Goal: Navigation & Orientation: Find specific page/section

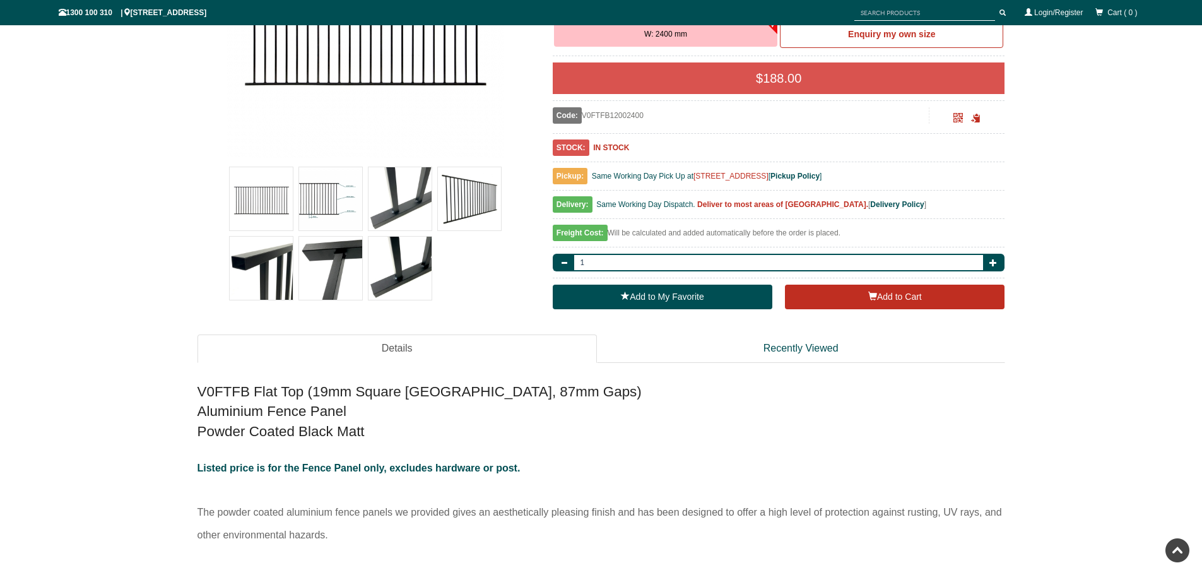
scroll to position [284, 0]
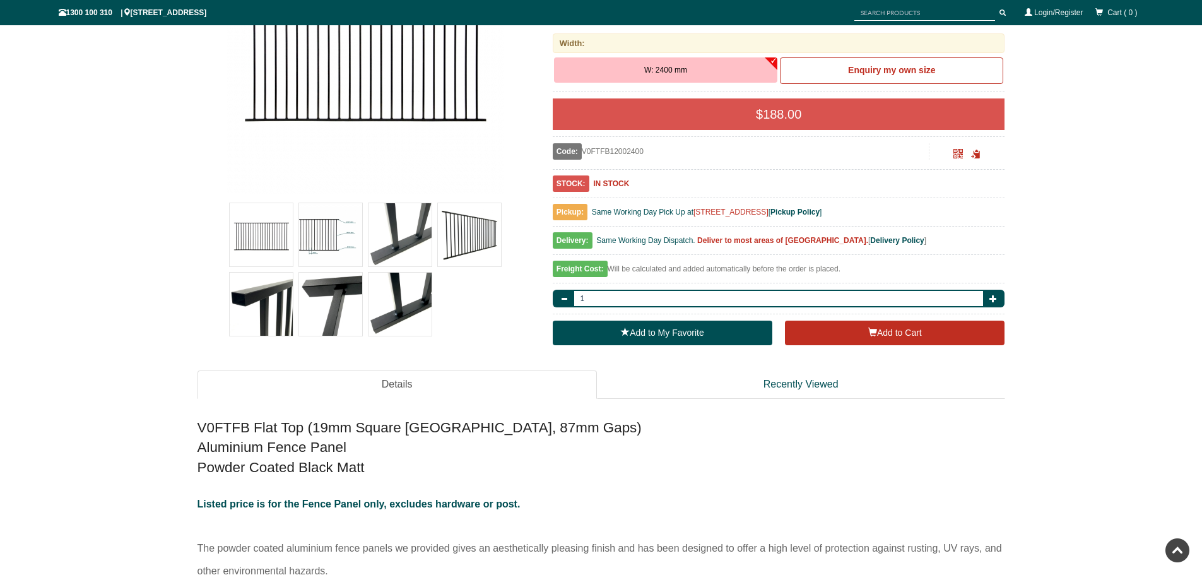
click at [334, 238] on img at bounding box center [330, 234] width 63 height 63
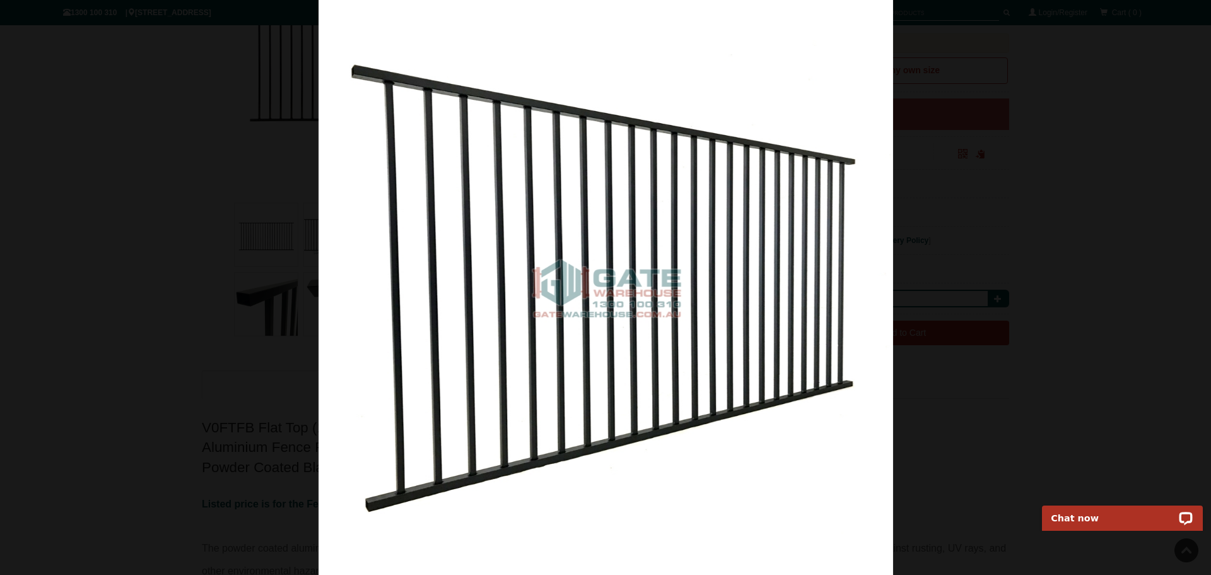
click at [1018, 189] on div at bounding box center [605, 287] width 1211 height 575
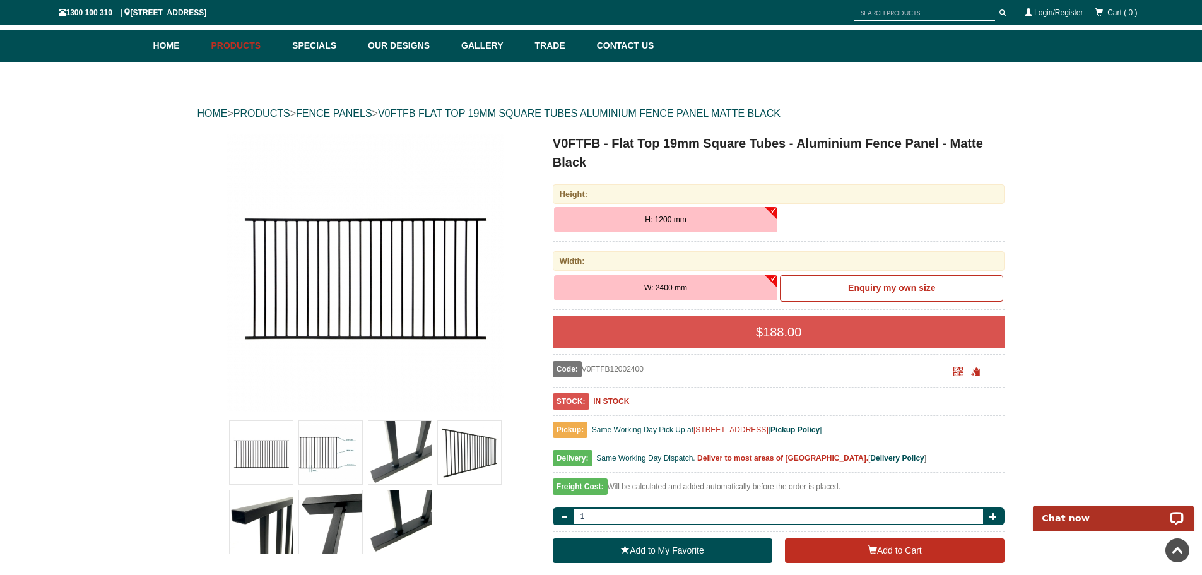
scroll to position [32, 0]
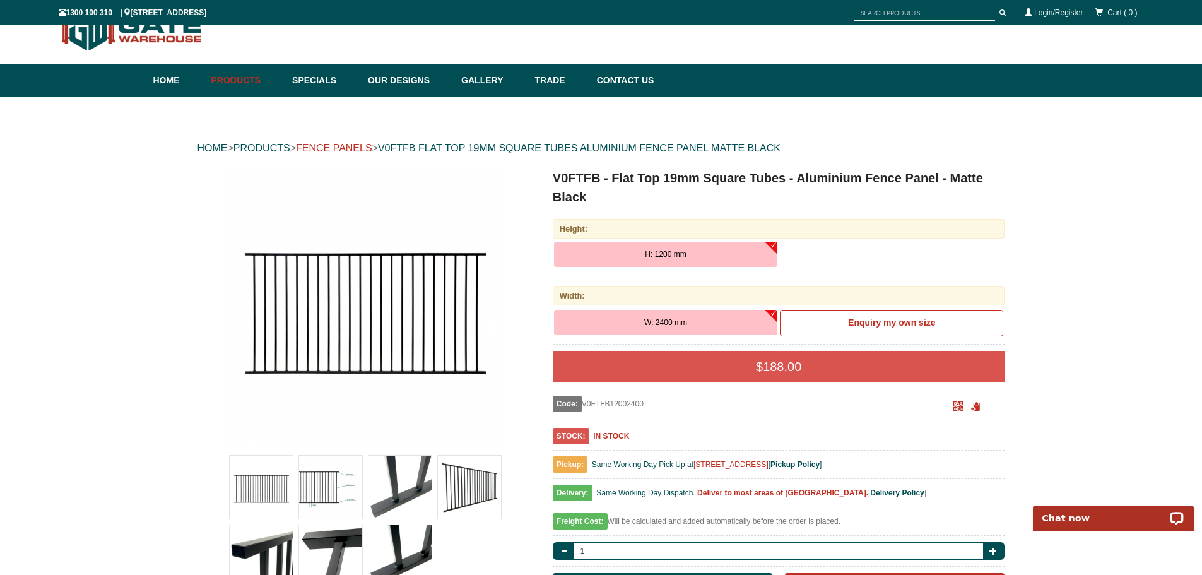
click at [353, 145] on link "FENCE PANELS" at bounding box center [334, 148] width 76 height 11
